Goal: Task Accomplishment & Management: Manage account settings

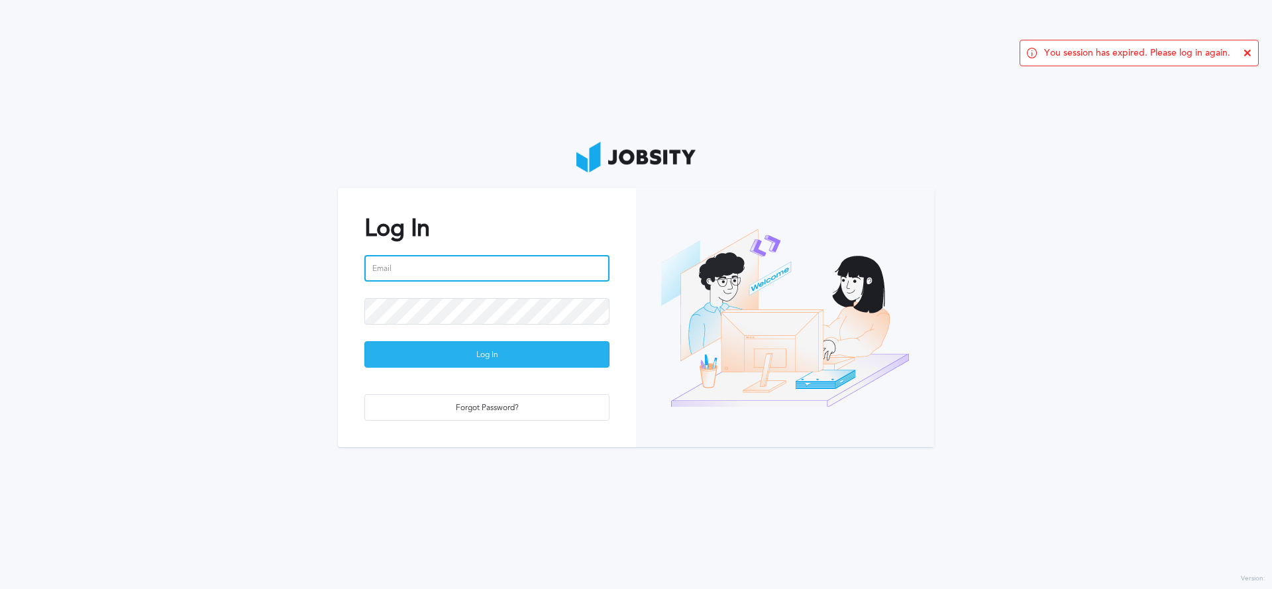
type input "[PERSON_NAME][EMAIL_ADDRESS][PERSON_NAME][DOMAIN_NAME]"
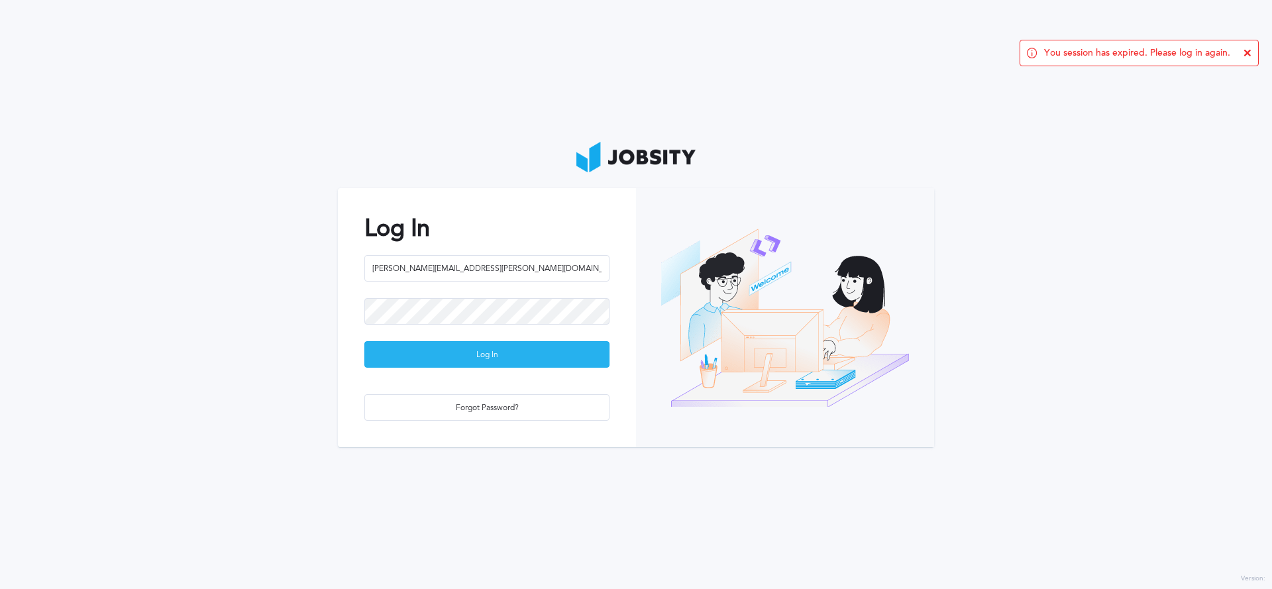
click at [535, 346] on div "Log In" at bounding box center [487, 355] width 244 height 27
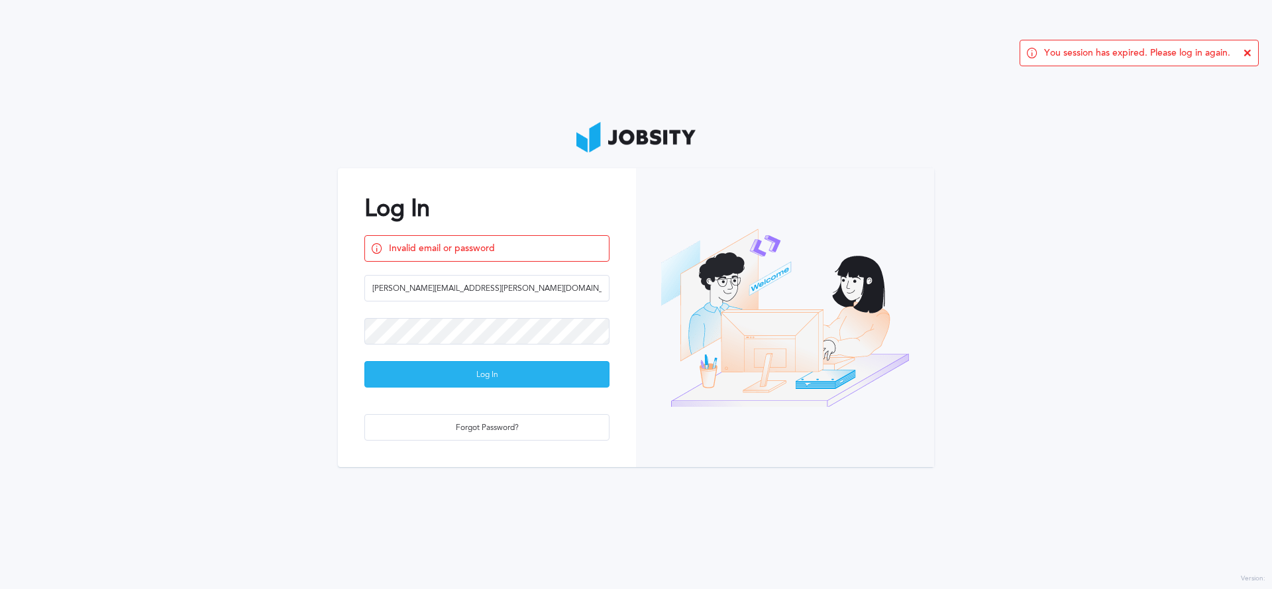
click at [518, 374] on div "Log In" at bounding box center [487, 375] width 244 height 27
click at [1247, 52] on icon at bounding box center [1248, 53] width 8 height 8
click at [503, 368] on div "Log In" at bounding box center [487, 375] width 244 height 27
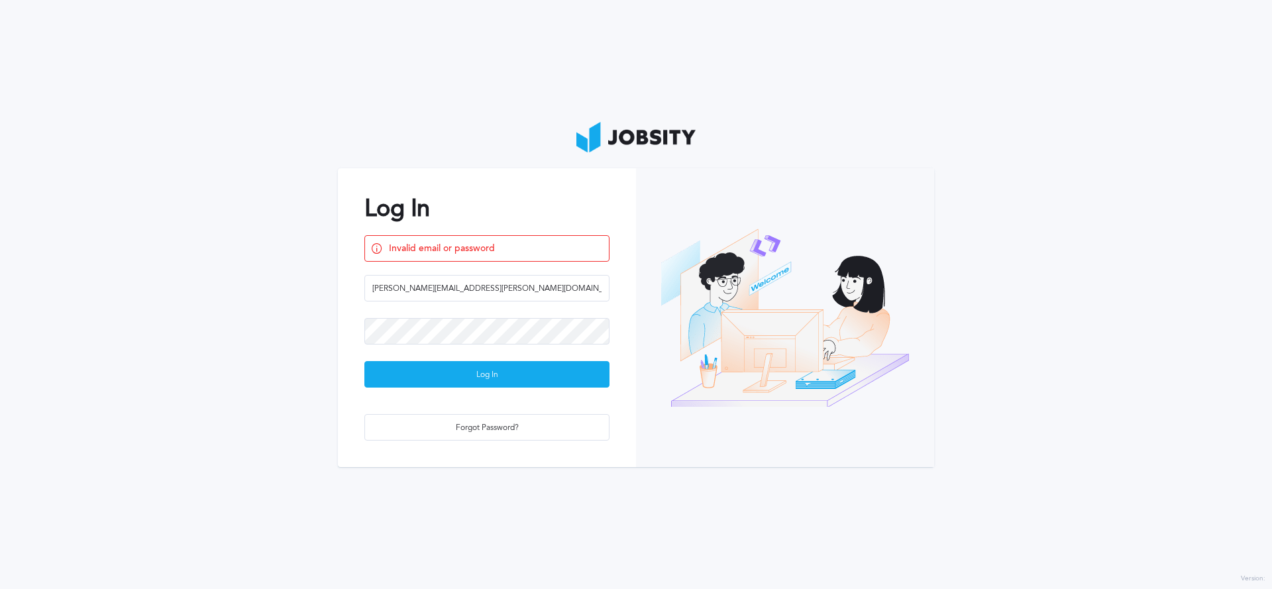
click at [532, 196] on h2 "Log In" at bounding box center [486, 208] width 245 height 27
click at [229, 80] on section "Log In Invalid email or password [PERSON_NAME][EMAIL_ADDRESS][PERSON_NAME][DOMA…" at bounding box center [636, 294] width 1272 height 589
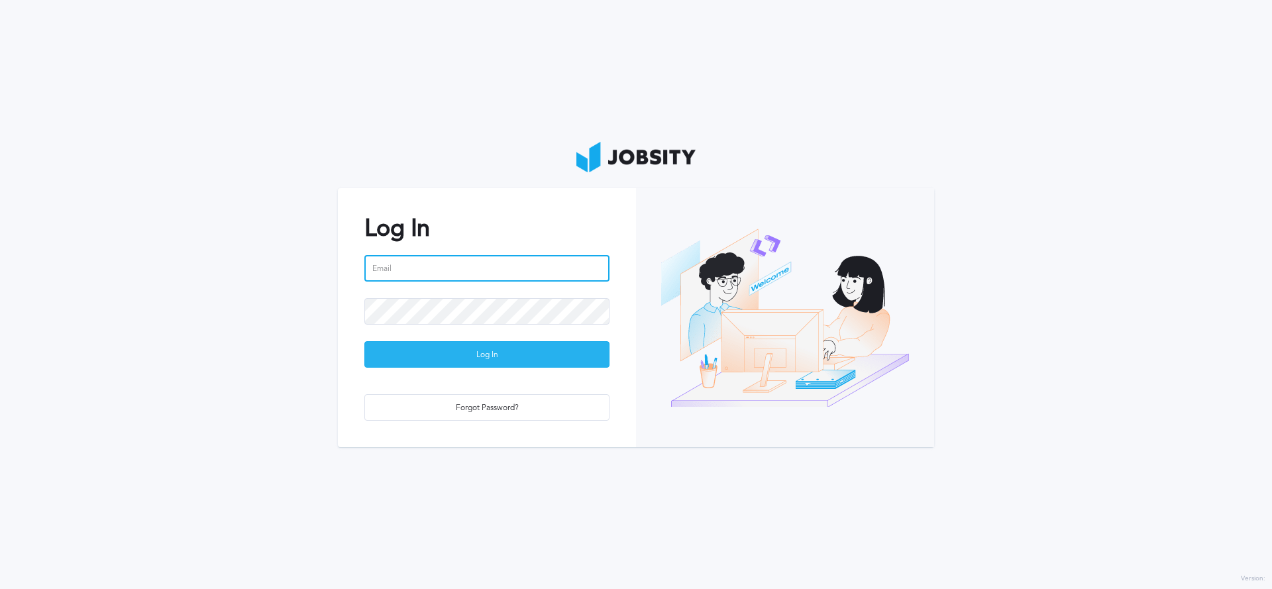
type input "[PERSON_NAME][EMAIL_ADDRESS][PERSON_NAME][DOMAIN_NAME]"
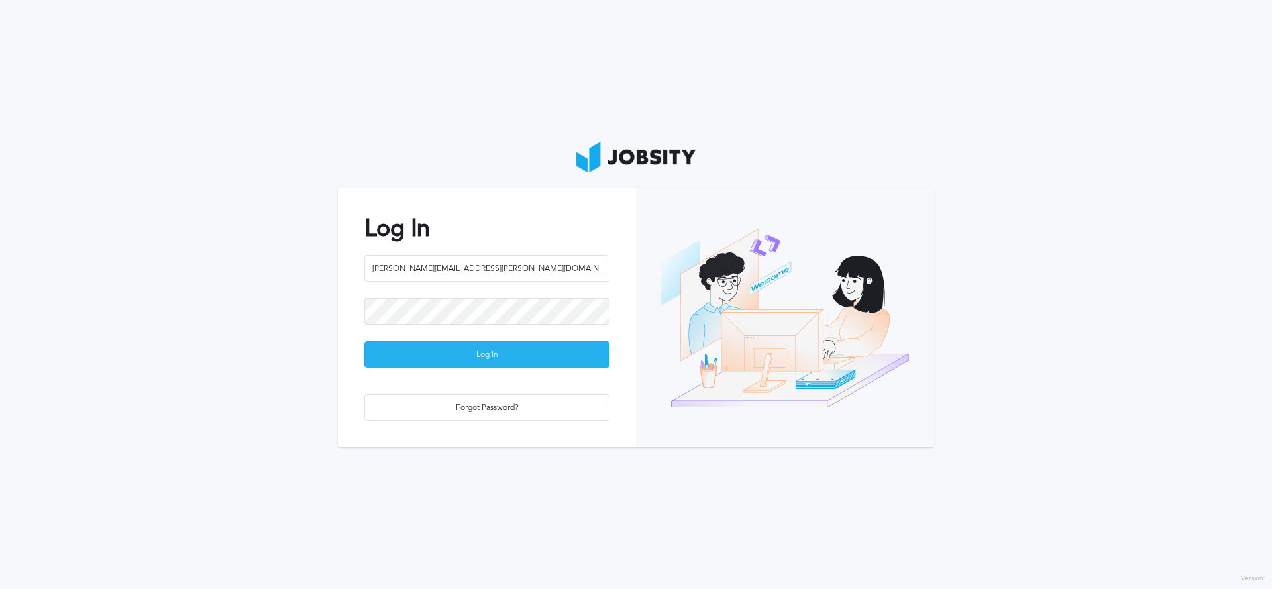
click at [490, 359] on div "Log In" at bounding box center [487, 355] width 244 height 27
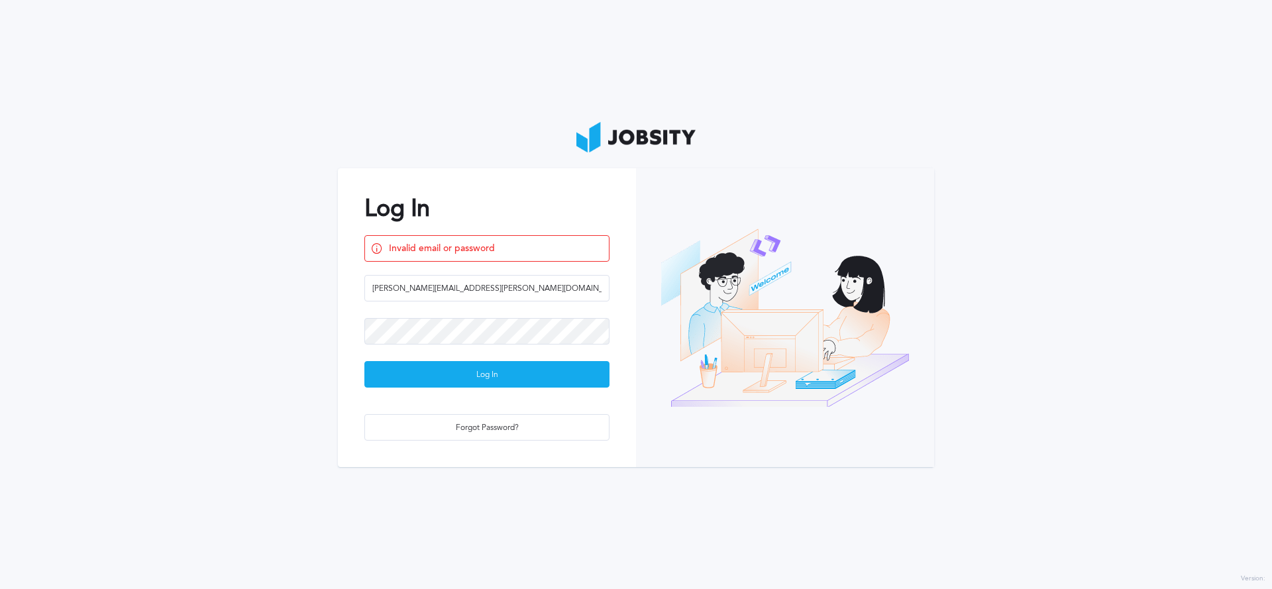
click at [492, 80] on section "Log In Invalid email or password [PERSON_NAME][EMAIL_ADDRESS][PERSON_NAME][DOMA…" at bounding box center [636, 294] width 1272 height 589
click at [470, 373] on div "Log In" at bounding box center [487, 375] width 244 height 27
